Goal: Information Seeking & Learning: Learn about a topic

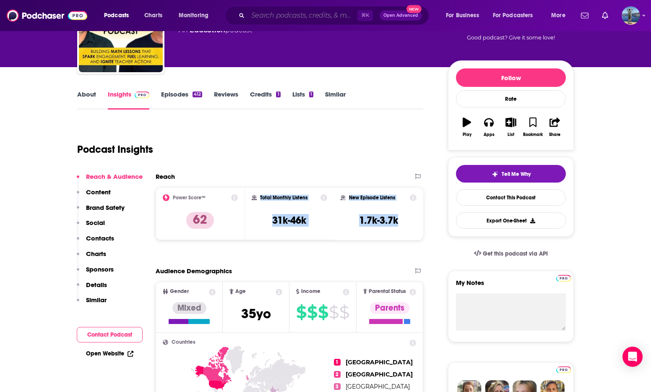
click at [288, 13] on input "Search podcasts, credits, & more..." at bounding box center [302, 15] width 109 height 13
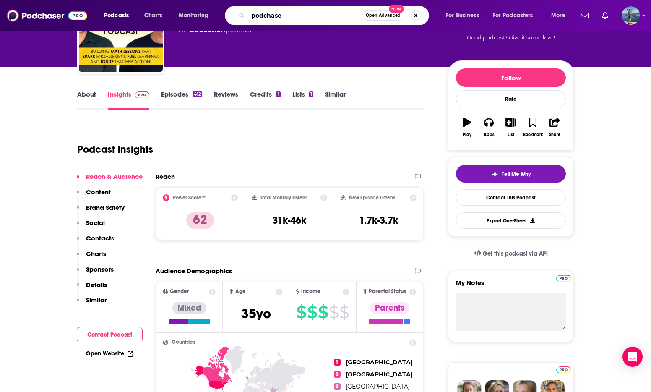
type input "podchaser"
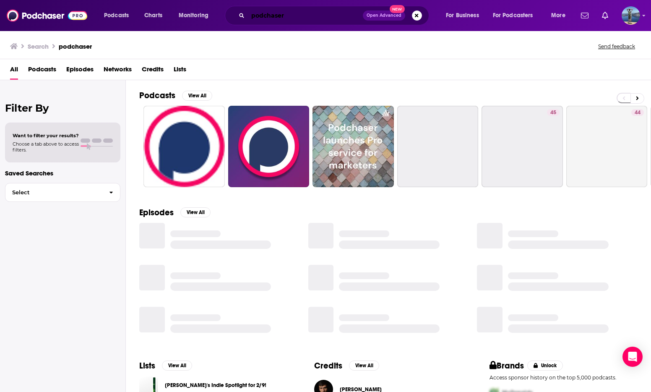
click at [293, 11] on input "podchaser" at bounding box center [305, 15] width 115 height 13
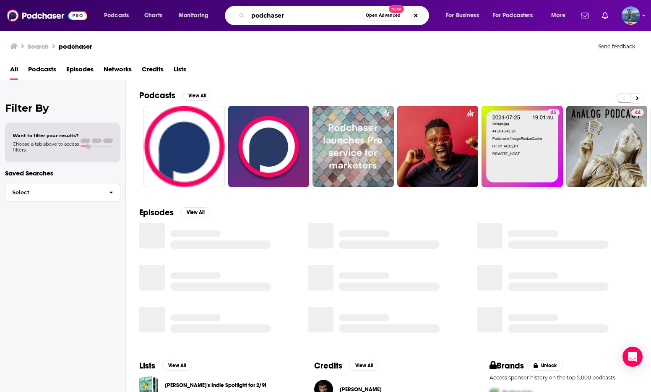
click at [293, 11] on input "podchaser" at bounding box center [305, 15] width 114 height 13
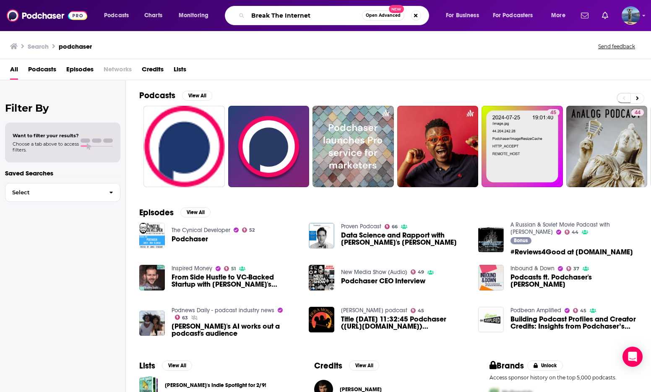
type input "Break The Internet"
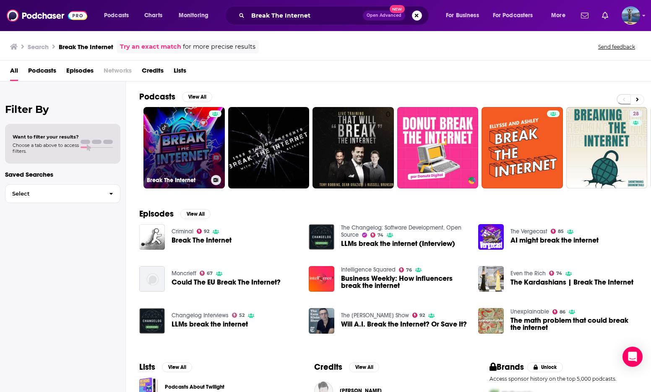
click at [180, 130] on link "Break The Internet" at bounding box center [183, 147] width 81 height 81
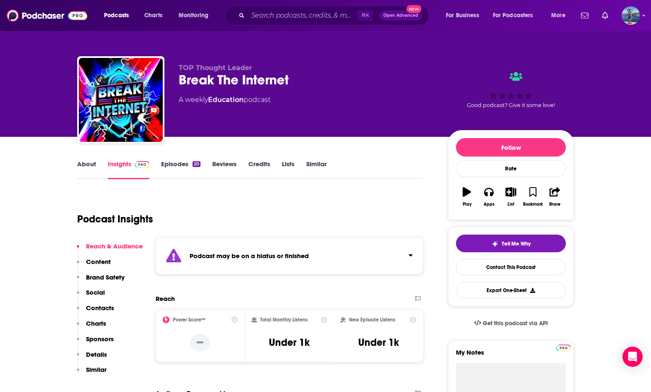
click at [172, 169] on link "Episodes 20" at bounding box center [180, 169] width 39 height 19
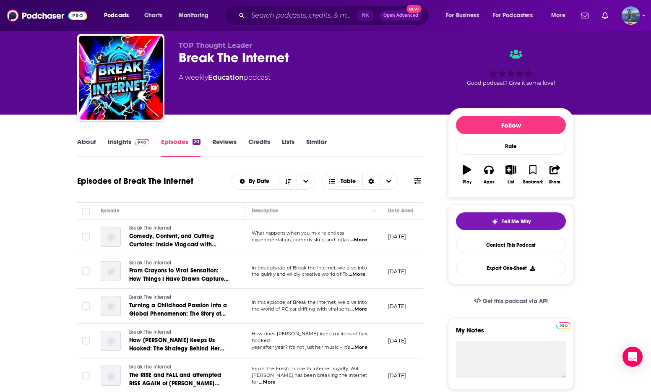
scroll to position [23, 0]
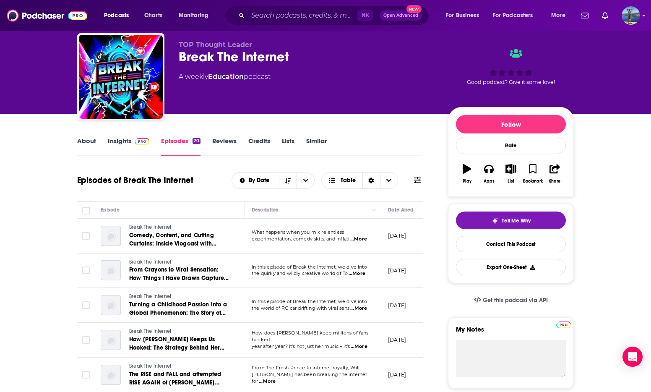
click at [91, 138] on link "About" at bounding box center [86, 146] width 19 height 19
